Goal: Task Accomplishment & Management: Manage account settings

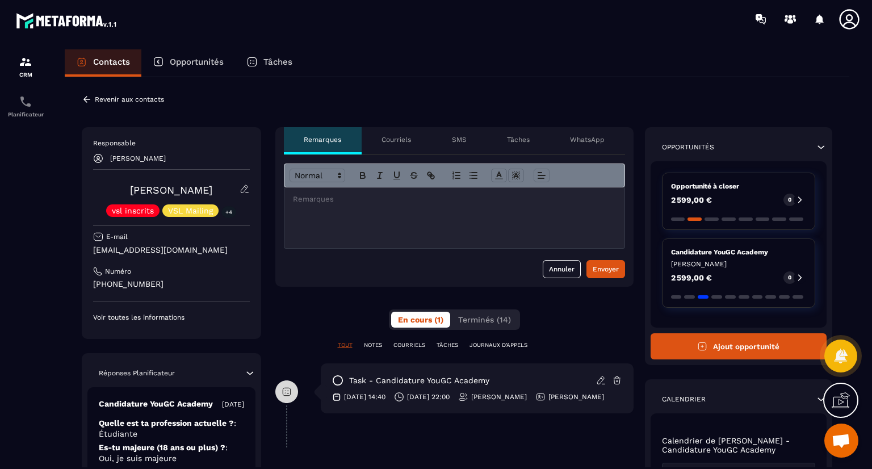
click at [94, 98] on div "Revenir aux contacts" at bounding box center [123, 99] width 82 height 10
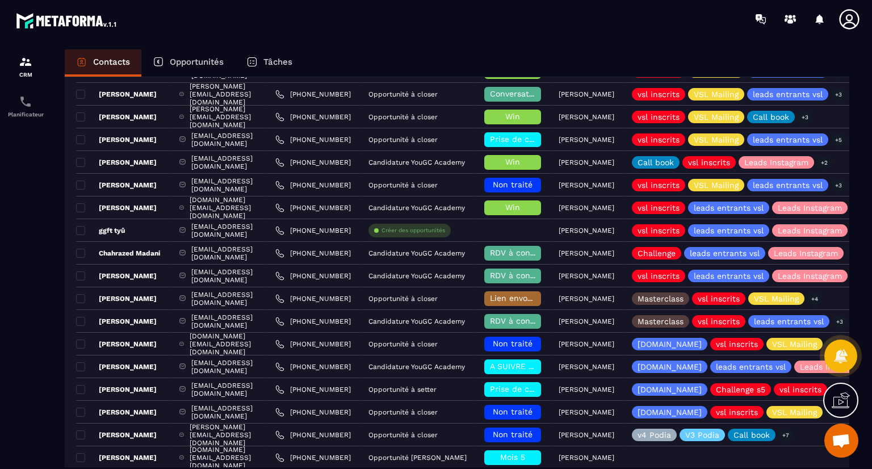
scroll to position [517, 0]
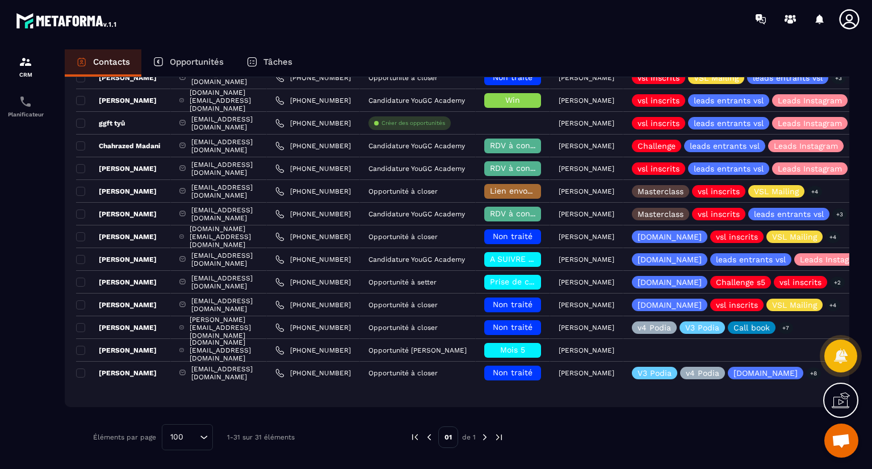
drag, startPoint x: 166, startPoint y: 186, endPoint x: 193, endPoint y: 491, distance: 306.0
click at [193, 468] on html "CRM Planificateur Contacts Opportunités Tâches Ajout de contact 31 Contacts Plu…" at bounding box center [436, 234] width 872 height 469
click at [2, 434] on div at bounding box center [25, 269] width 51 height 463
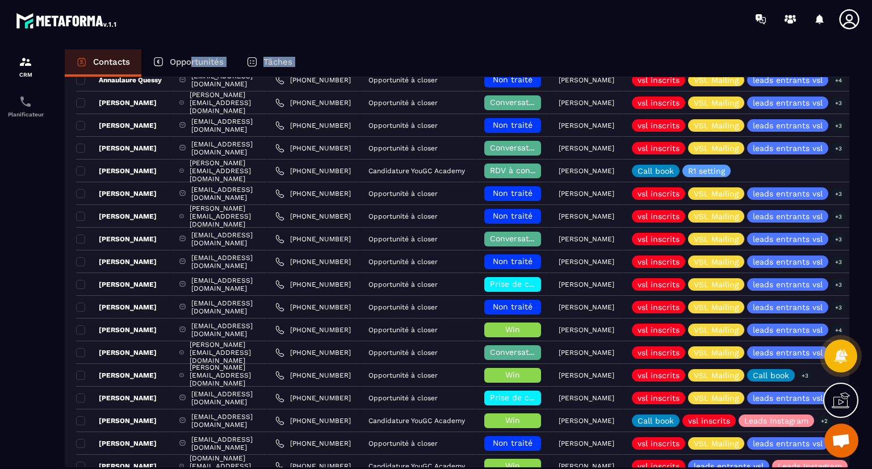
scroll to position [0, 0]
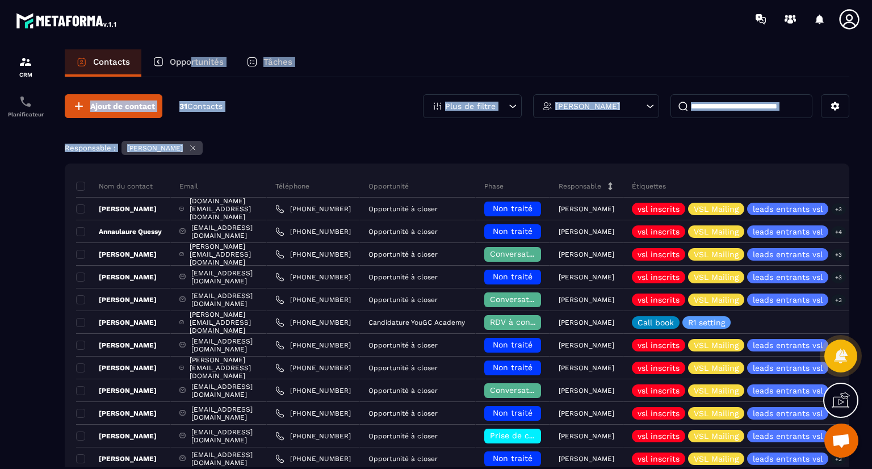
drag, startPoint x: 152, startPoint y: 396, endPoint x: 194, endPoint y: 51, distance: 347.6
click at [194, 51] on div "Contacts Opportunités Tâches Ajout de contact 31 Contacts Plus de filtre [PERSO…" at bounding box center [456, 269] width 807 height 440
click at [194, 51] on div "Opportunités" at bounding box center [188, 62] width 94 height 27
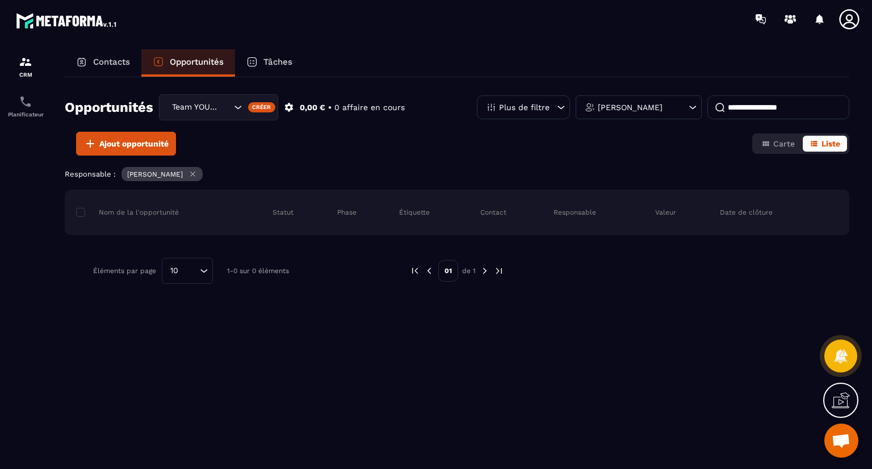
click at [240, 154] on div "Ajout opportunité Carte Liste" at bounding box center [457, 144] width 784 height 24
click at [765, 111] on input at bounding box center [778, 107] width 142 height 24
type input "****"
click at [188, 171] on icon at bounding box center [192, 174] width 9 height 9
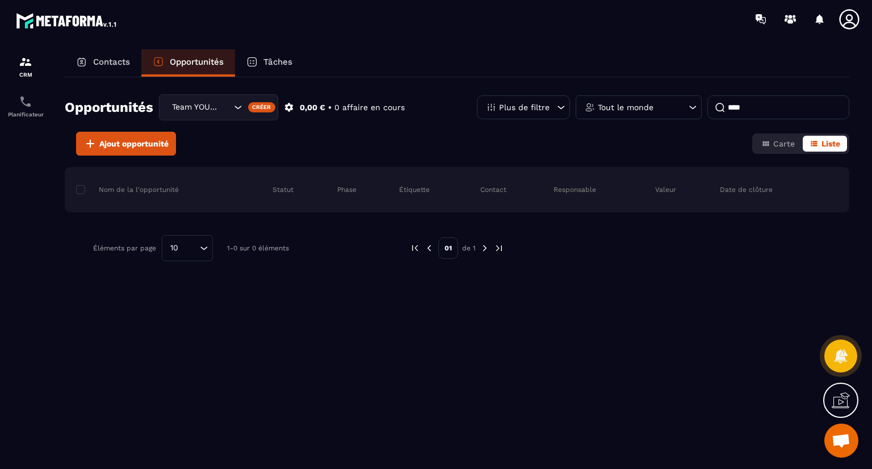
click at [755, 105] on input "****" at bounding box center [778, 107] width 142 height 24
drag, startPoint x: 756, startPoint y: 106, endPoint x: 716, endPoint y: 110, distance: 39.9
click at [716, 110] on input "****" at bounding box center [778, 107] width 142 height 24
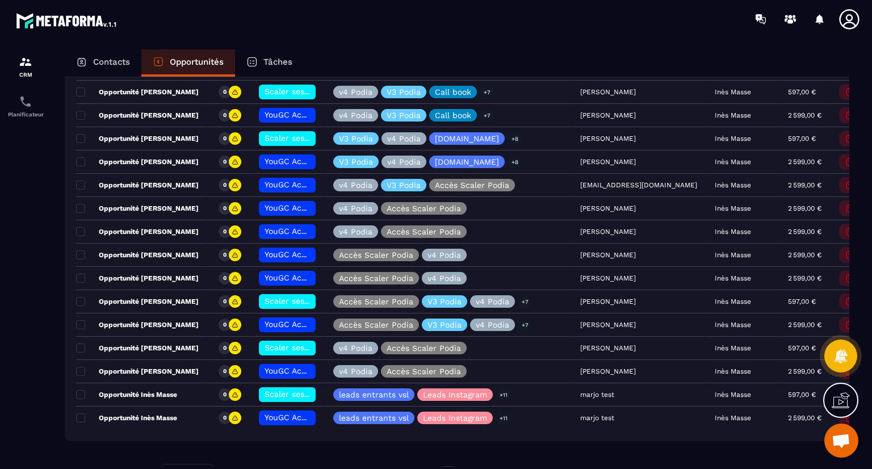
scroll to position [148, 0]
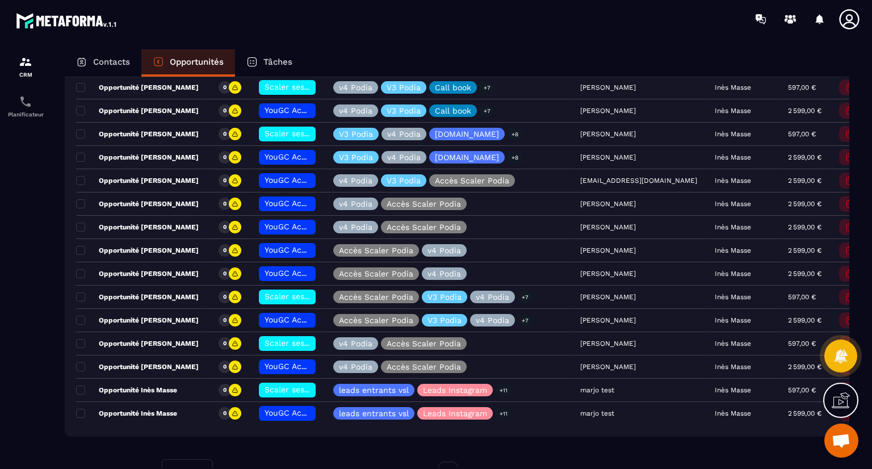
drag, startPoint x: 202, startPoint y: 159, endPoint x: 189, endPoint y: 430, distance: 270.5
click at [189, 430] on div "Opportunités Team YOUGC - Formations Créer 31 574,00 € • 16 affaire s en cours …" at bounding box center [457, 272] width 784 height 390
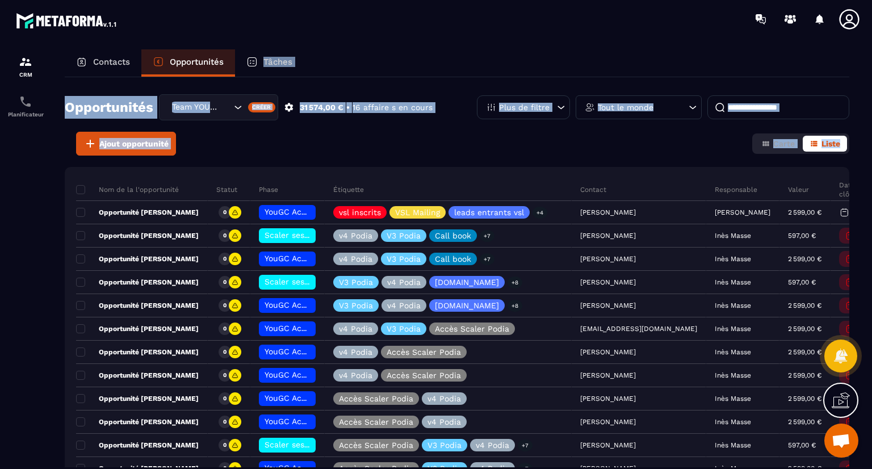
drag, startPoint x: 177, startPoint y: 443, endPoint x: 246, endPoint y: 40, distance: 409.6
click at [246, 40] on section "CRM Planificateur Contacts Opportunités Tâches Opportunités Team YOUGC - Format…" at bounding box center [436, 269] width 872 height 463
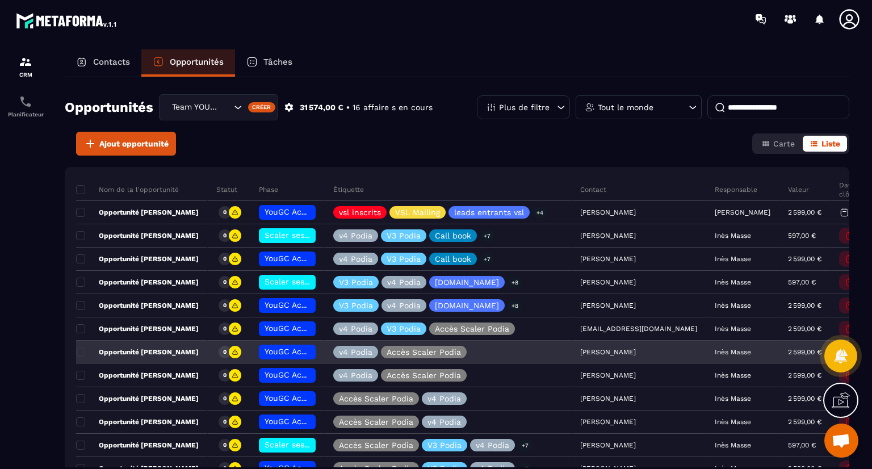
click at [163, 349] on p "Opportunité [PERSON_NAME]" at bounding box center [137, 351] width 123 height 9
